Goal: Transaction & Acquisition: Obtain resource

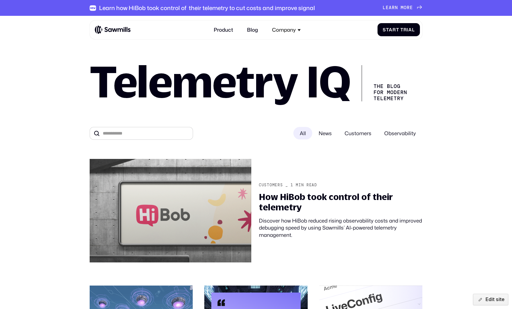
click at [324, 137] on span "News" at bounding box center [325, 133] width 26 height 13
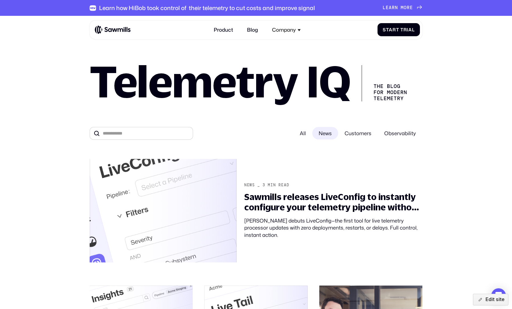
click at [358, 131] on span "Customers" at bounding box center [358, 133] width 40 height 13
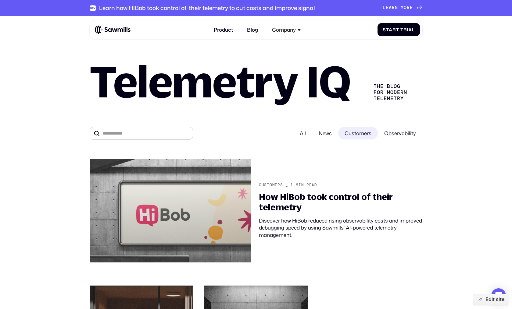
click at [395, 135] on span "Observability" at bounding box center [400, 133] width 45 height 13
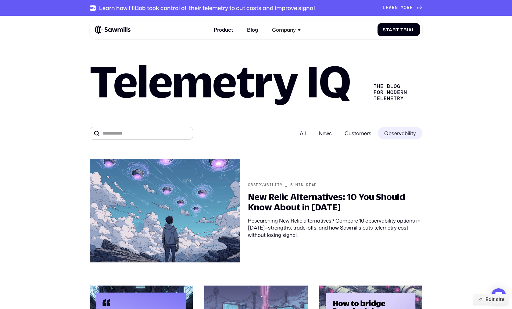
click at [307, 137] on div "All" at bounding box center [302, 133] width 19 height 13
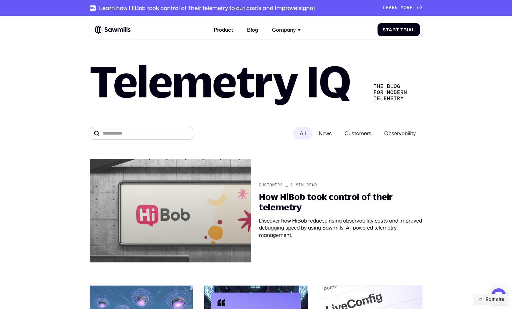
click at [339, 135] on span "Customers" at bounding box center [358, 133] width 40 height 13
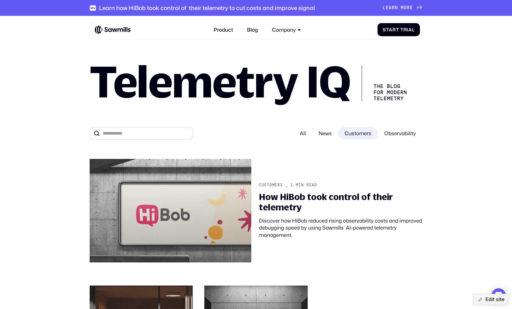
click at [305, 137] on div "All" at bounding box center [302, 133] width 19 height 13
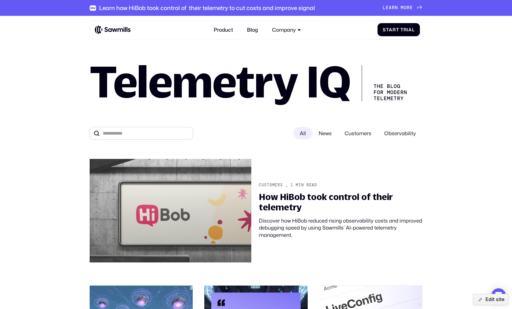
click at [396, 136] on span "Observability" at bounding box center [400, 133] width 45 height 13
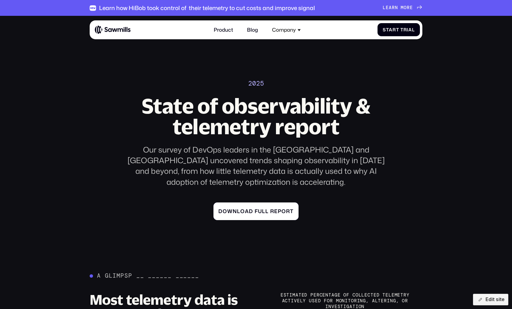
click at [259, 202] on span "u" at bounding box center [260, 205] width 4 height 6
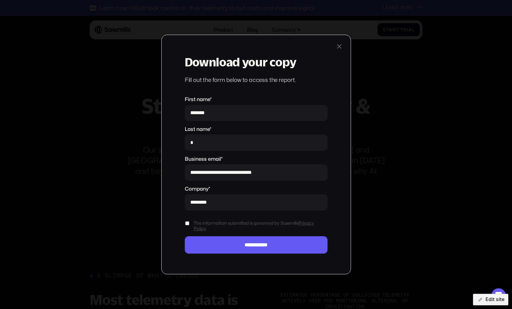
click at [226, 109] on input "*******" at bounding box center [256, 113] width 143 height 16
click at [263, 76] on div "Fill out the form below to access the report." at bounding box center [256, 80] width 143 height 8
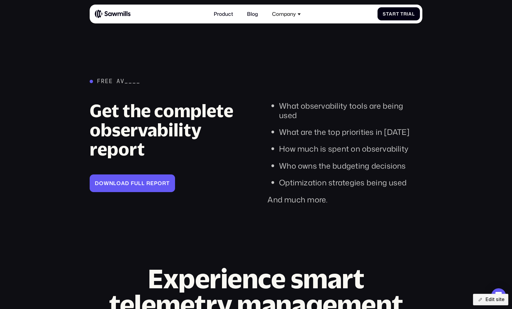
scroll to position [1170, 0]
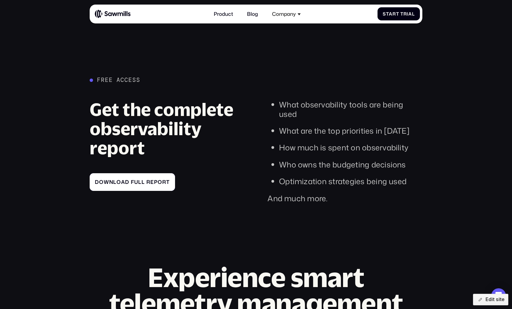
click at [168, 173] on link "D o w n l o a d f u l l r e p o r t D o w n l o a d f u l l r e p o r t" at bounding box center [132, 182] width 85 height 18
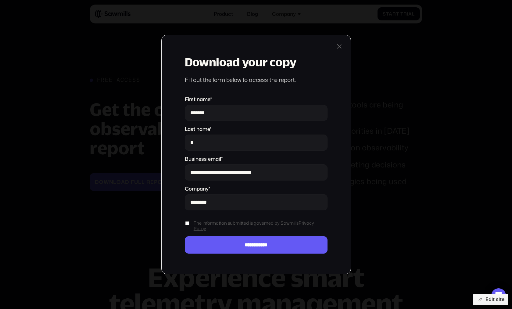
click at [338, 45] on div at bounding box center [339, 47] width 8 height 8
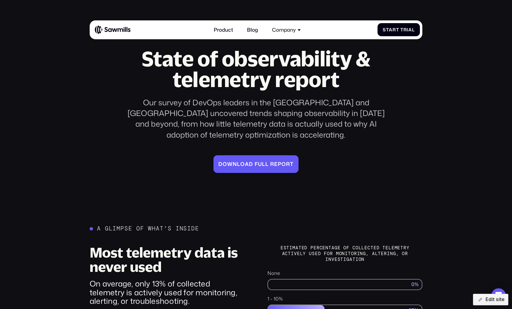
scroll to position [0, 0]
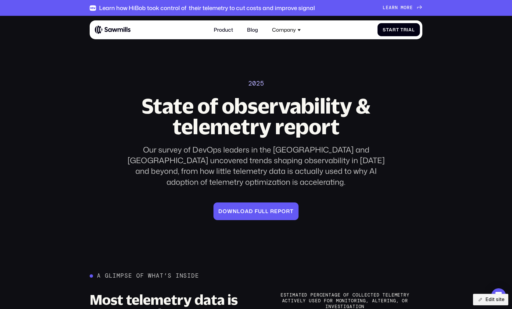
click at [319, 152] on div "Our survey of DevOps leaders in the US and Europe uncovered trends shaping obse…" at bounding box center [256, 166] width 272 height 43
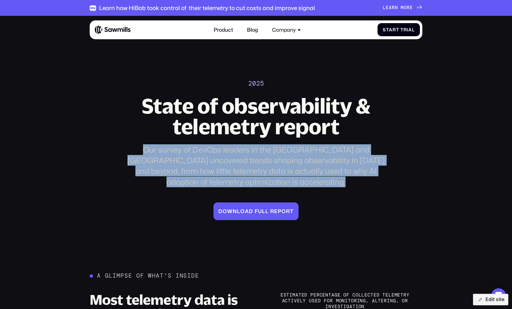
click at [319, 152] on div "Our survey of DevOps leaders in the US and Europe uncovered trends shaping obse…" at bounding box center [256, 166] width 272 height 43
click at [332, 167] on div "Our survey of DevOps leaders in the US and Europe uncovered trends shaping obse…" at bounding box center [256, 166] width 272 height 43
